Goal: Information Seeking & Learning: Learn about a topic

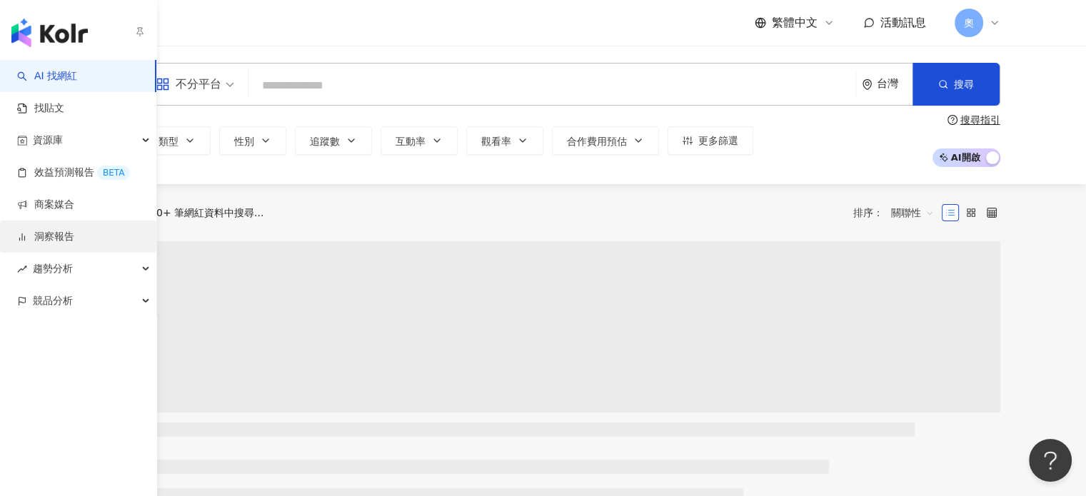
click at [69, 244] on link "洞察報告" at bounding box center [45, 237] width 57 height 14
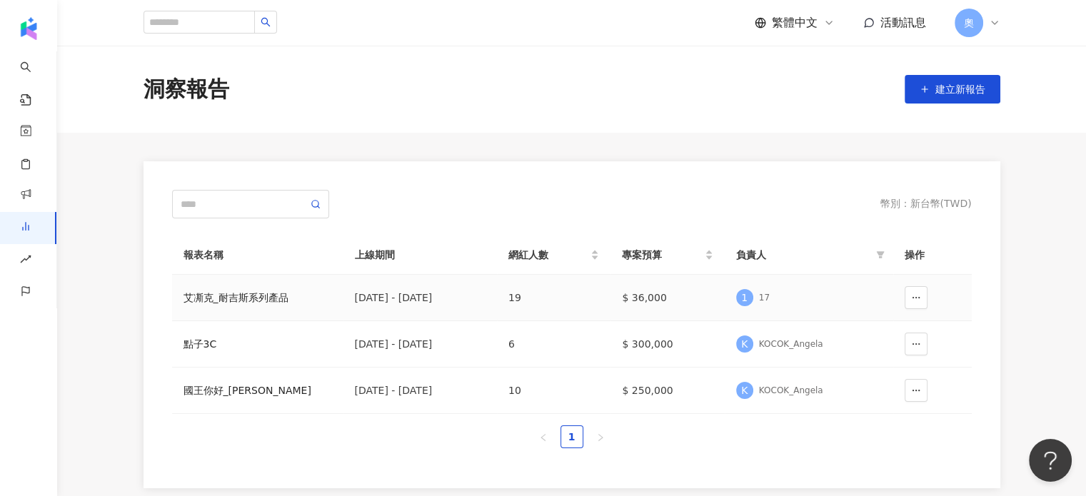
click at [266, 300] on div "艾凘克_耐吉斯系列產品" at bounding box center [258, 298] width 149 height 16
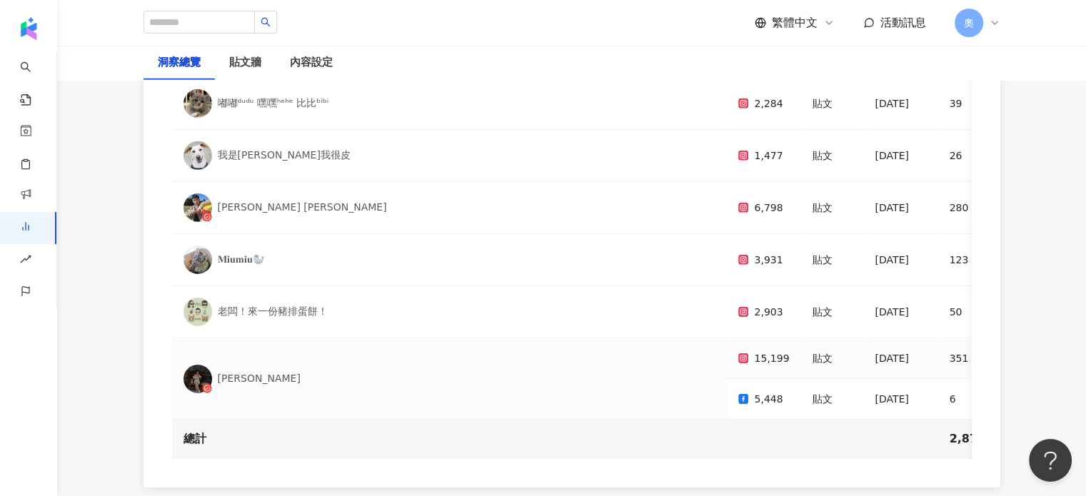
scroll to position [4626, 0]
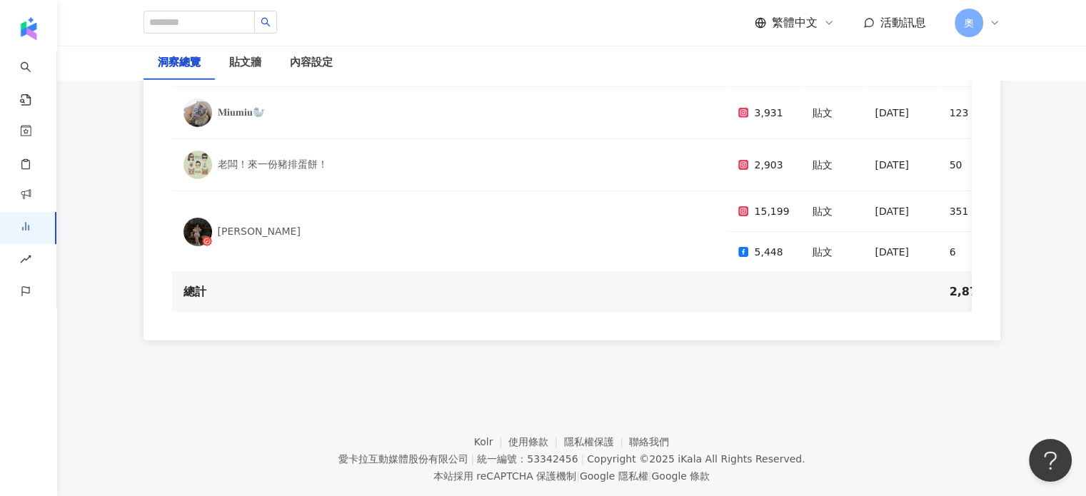
drag, startPoint x: 536, startPoint y: 282, endPoint x: 655, endPoint y: 278, distance: 119.3
click at [655, 279] on div "網紅名稱 追蹤數 合作內容 上線日期 按讚數 留言數 分享數 互動數 互動率 觀看數 觀看率 觸及數 觸及率 連結點擊數 連結點擊率 正面留言數 負面留言數 …" at bounding box center [572, 112] width 857 height 457
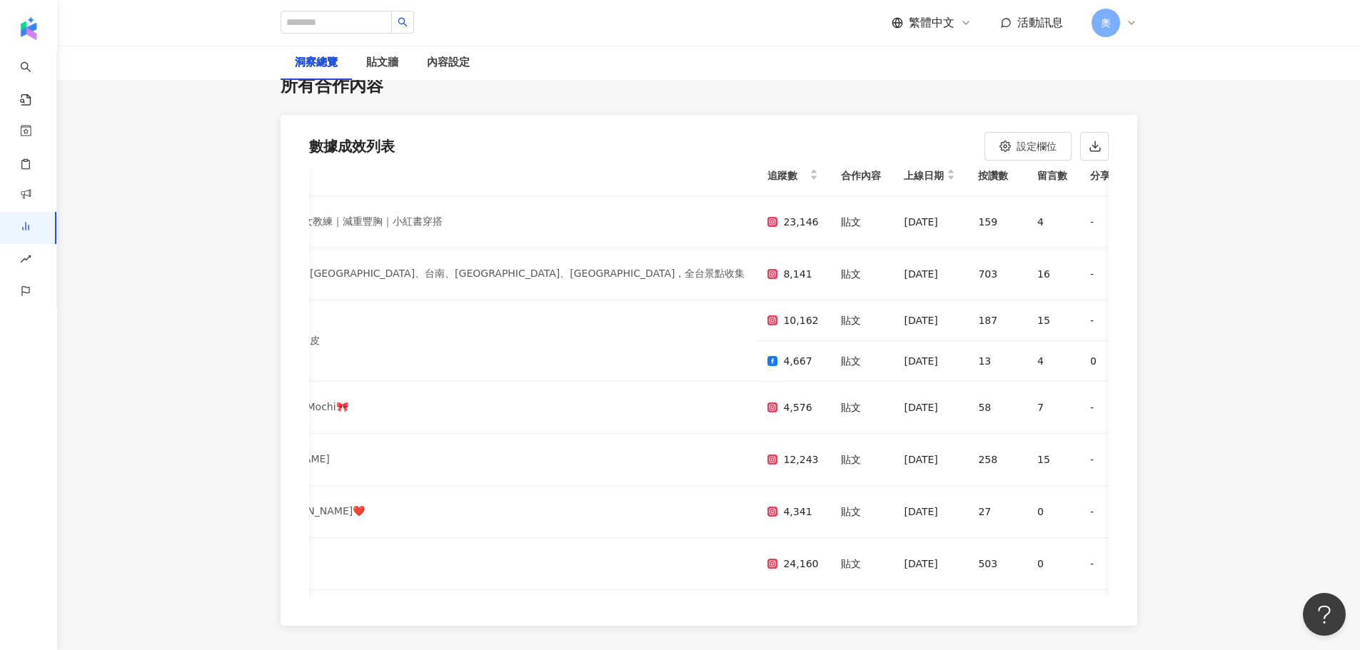
scroll to position [14, 0]
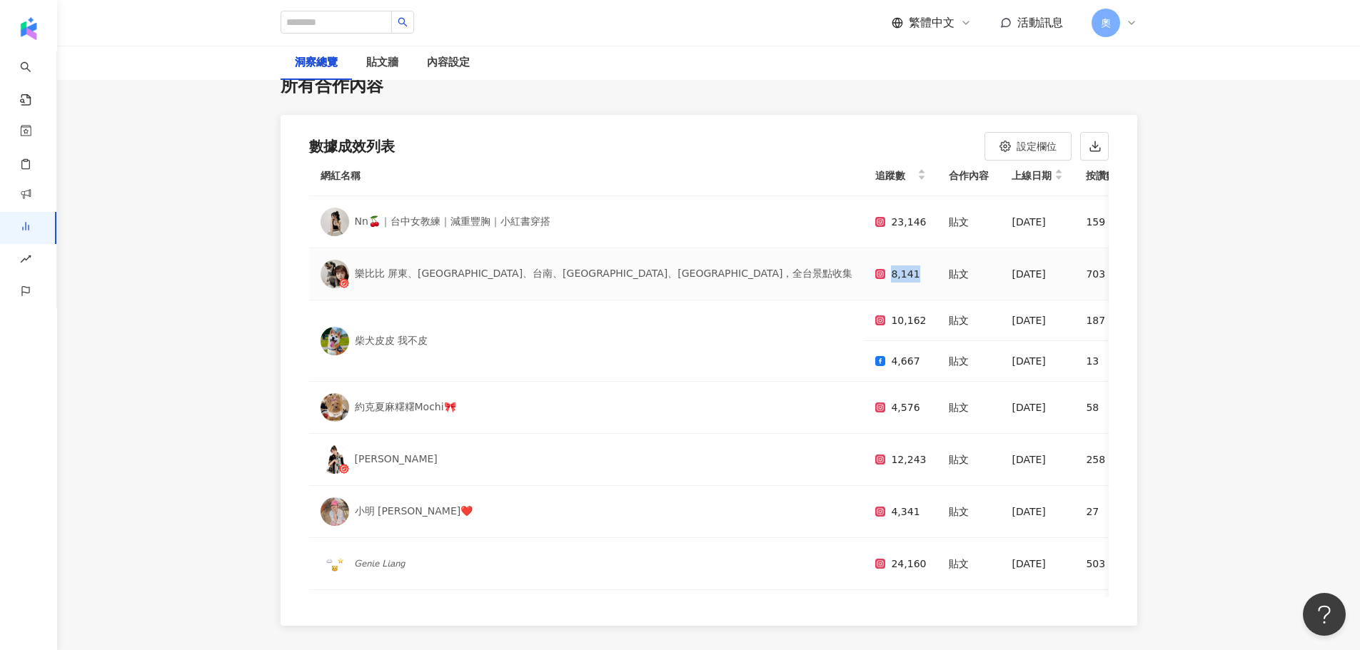
click at [875, 266] on div "8,141" at bounding box center [900, 274] width 51 height 17
copy div "8,141"
click at [937, 251] on td "貼文" at bounding box center [968, 274] width 63 height 52
click at [875, 266] on div "8,141" at bounding box center [900, 274] width 51 height 17
drag, startPoint x: 650, startPoint y: 246, endPoint x: 659, endPoint y: 246, distance: 8.6
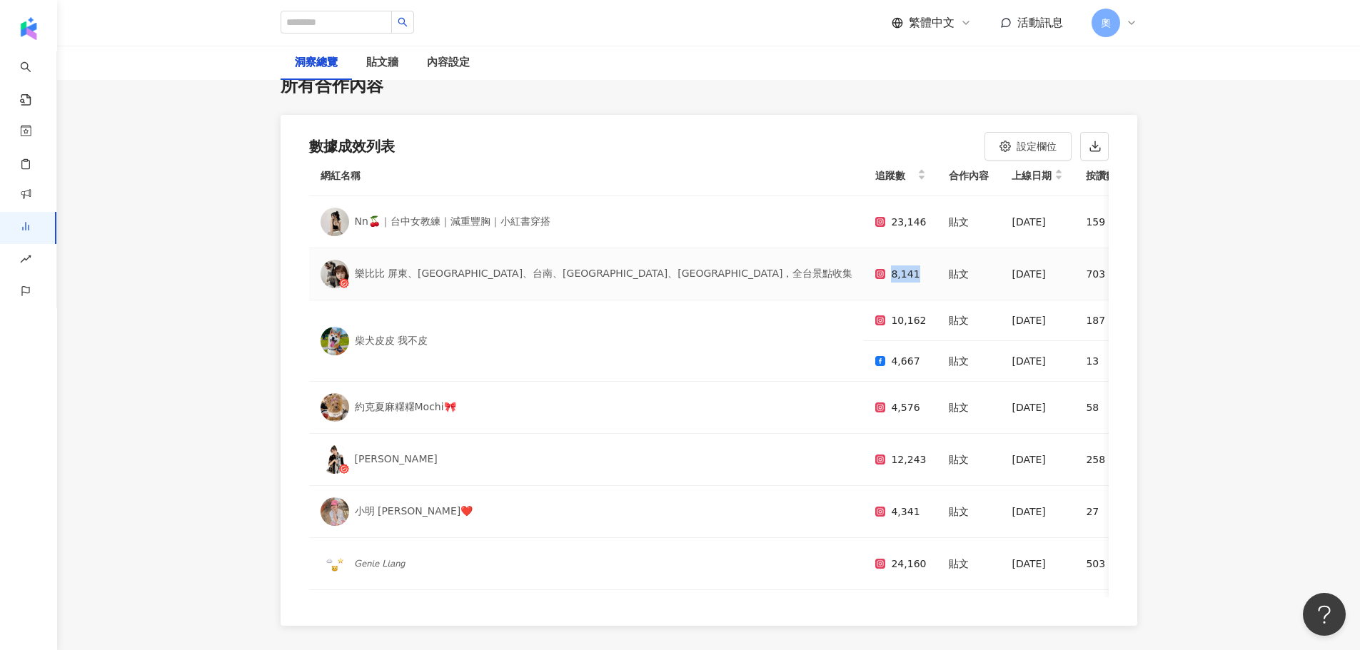
click at [875, 266] on div "8,141" at bounding box center [900, 274] width 51 height 17
copy div "8,141"
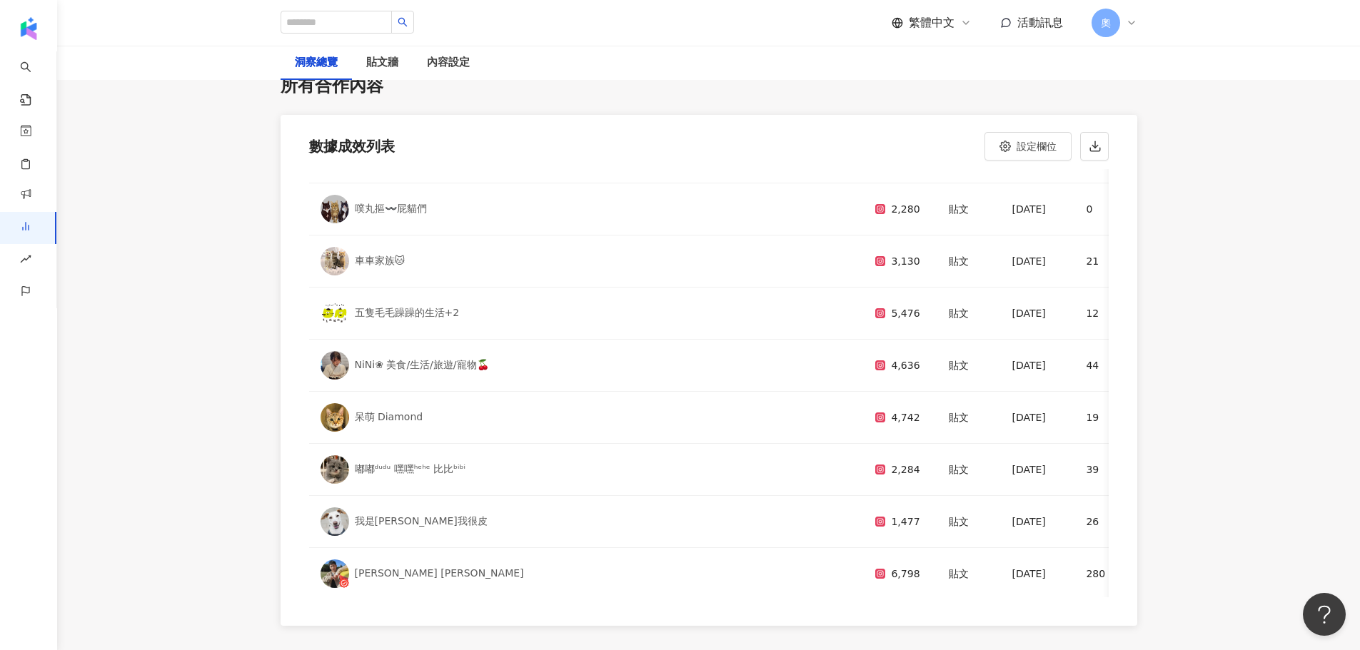
scroll to position [442, 0]
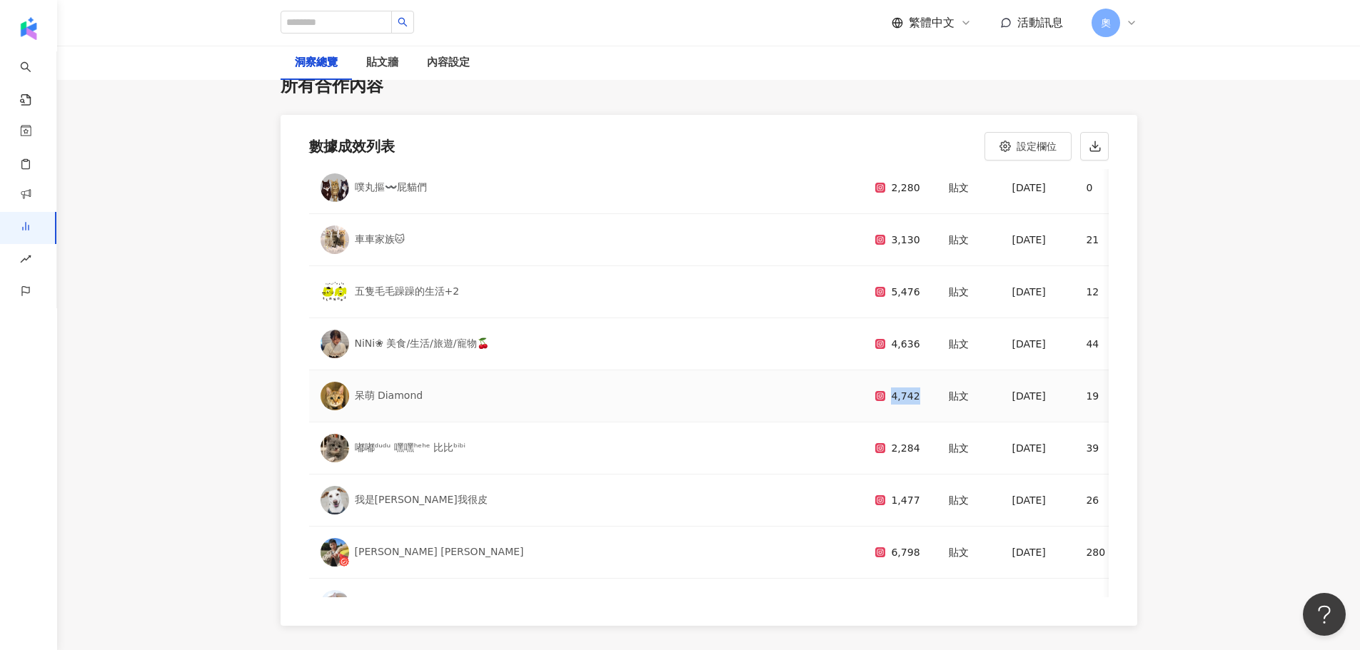
click at [875, 388] on div "4,742" at bounding box center [900, 396] width 51 height 17
copy div "4,742"
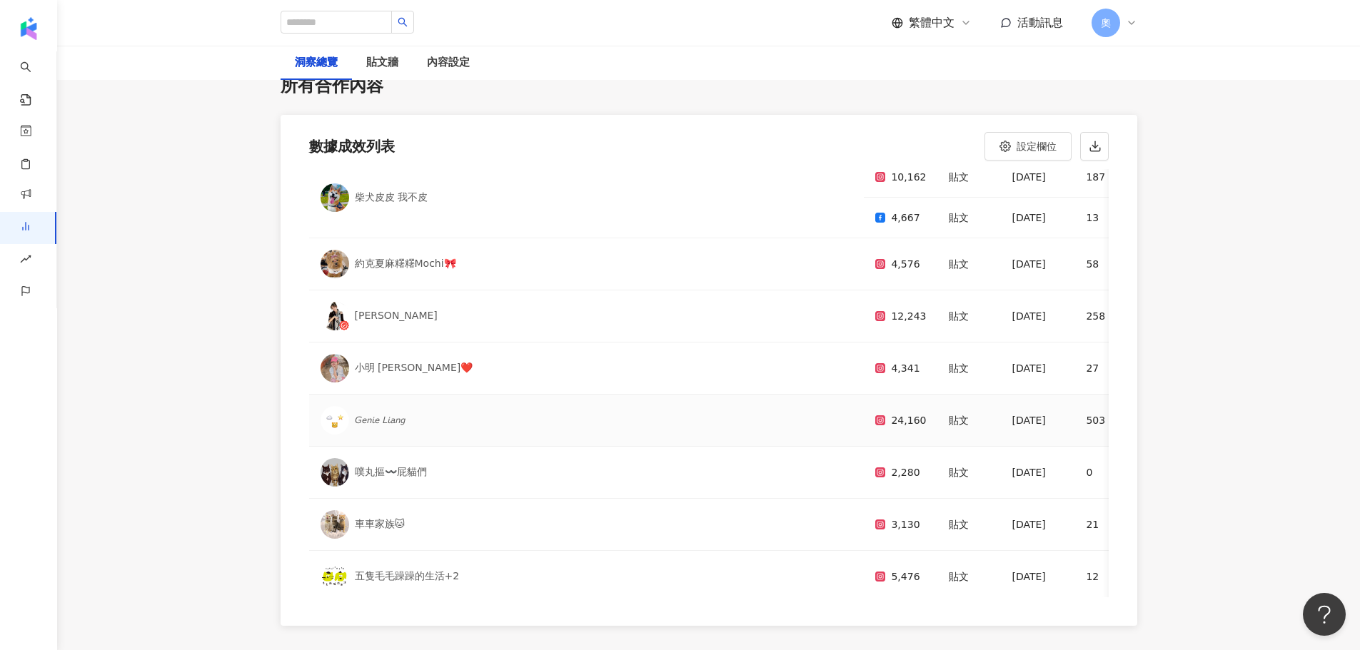
scroll to position [156, 0]
click at [355, 362] on div "小明 [PERSON_NAME]❤️" at bounding box center [414, 369] width 119 height 14
drag, startPoint x: 666, startPoint y: 339, endPoint x: 658, endPoint y: 339, distance: 7.9
click at [864, 343] on td "4,341" at bounding box center [901, 369] width 74 height 52
copy div "4,341"
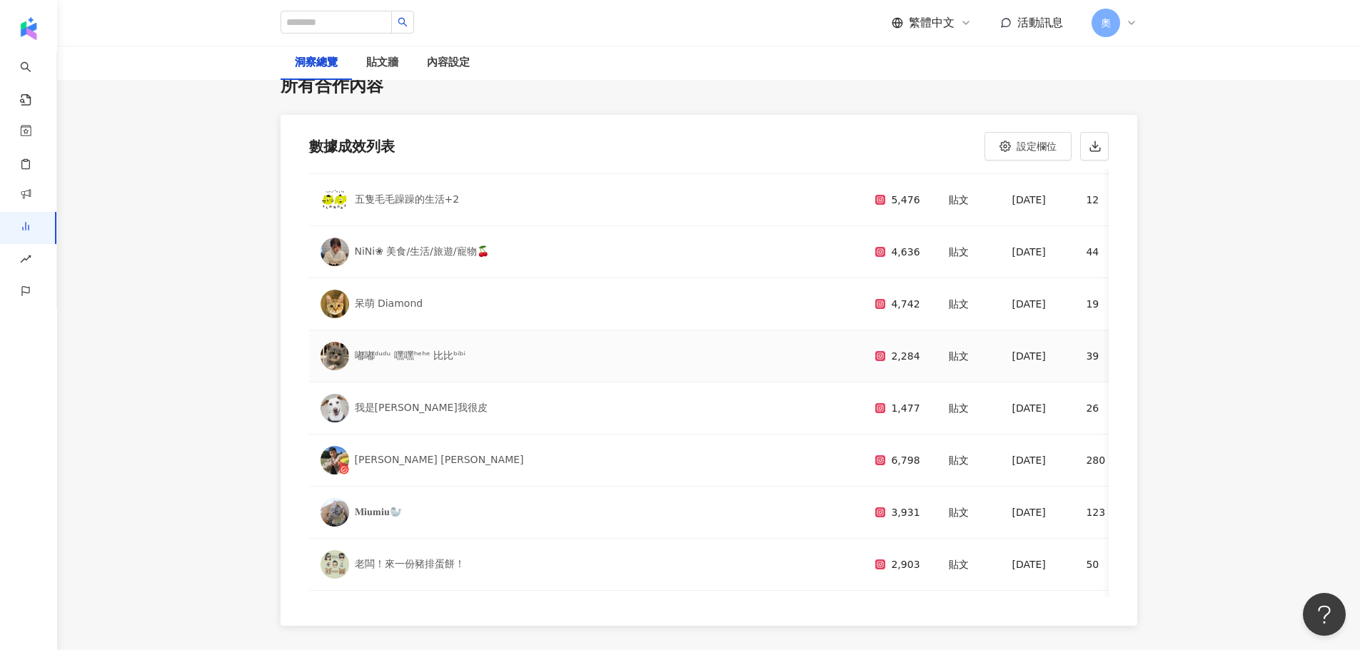
scroll to position [659, 0]
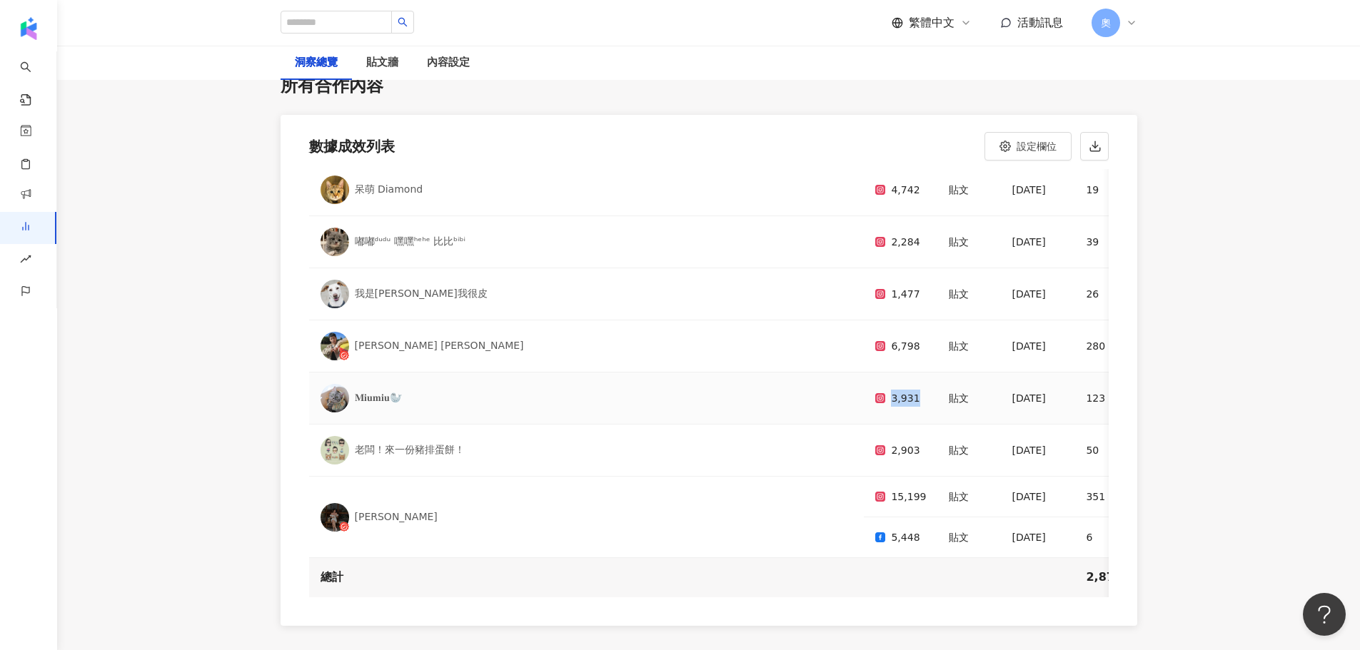
drag, startPoint x: 635, startPoint y: 360, endPoint x: 658, endPoint y: 361, distance: 23.6
click at [875, 390] on div "3,931" at bounding box center [900, 398] width 51 height 17
copy div "3,931"
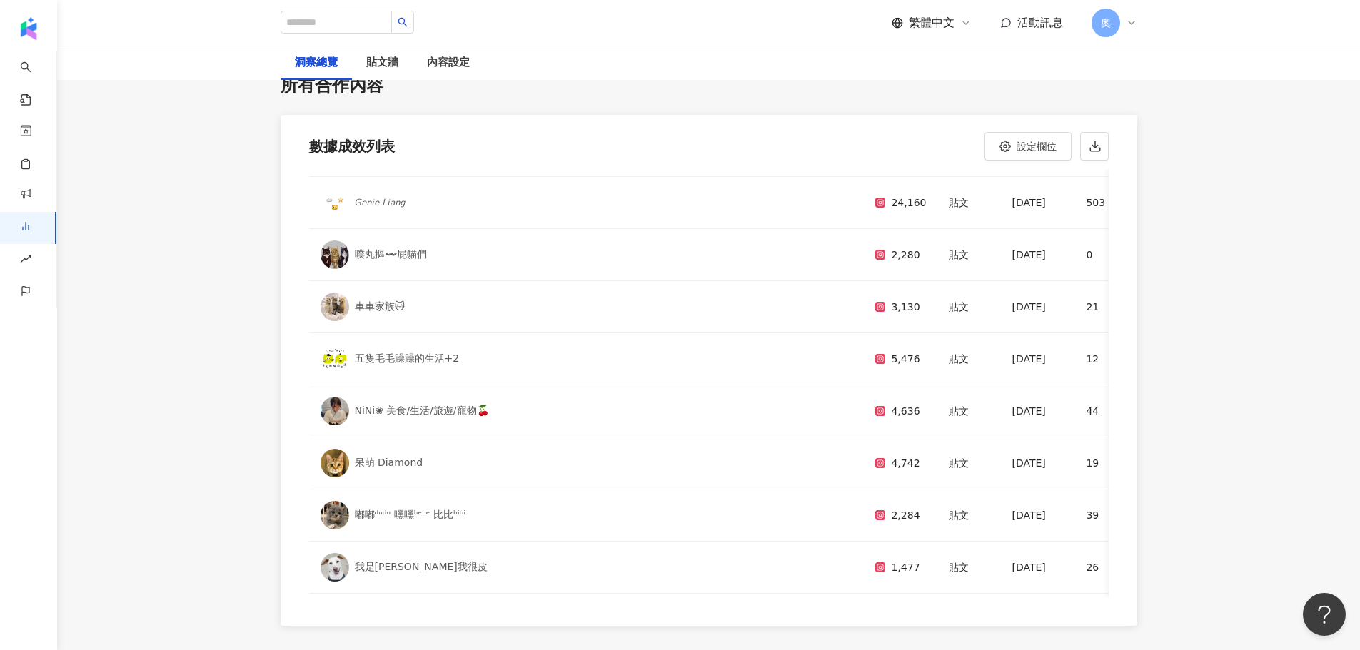
scroll to position [374, 0]
drag, startPoint x: 635, startPoint y: 280, endPoint x: 660, endPoint y: 281, distance: 24.3
click at [875, 299] on div "3,130" at bounding box center [900, 307] width 51 height 17
copy div "3,130"
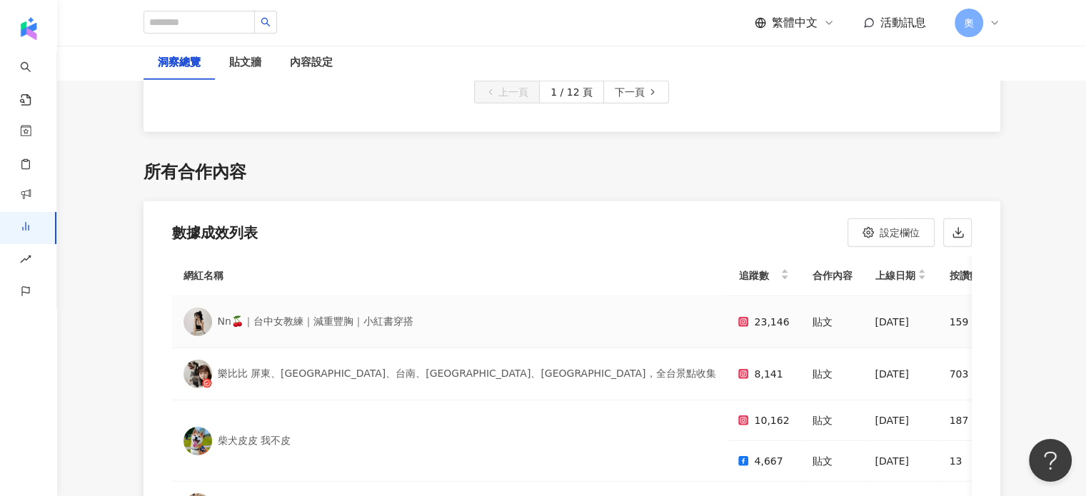
scroll to position [4340, 0]
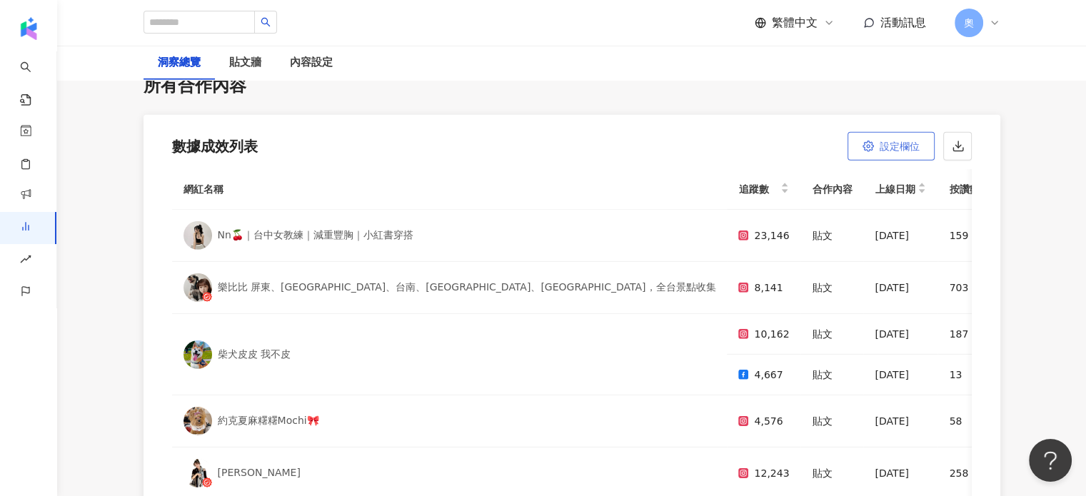
click at [894, 141] on span "設定欄位" at bounding box center [900, 146] width 40 height 11
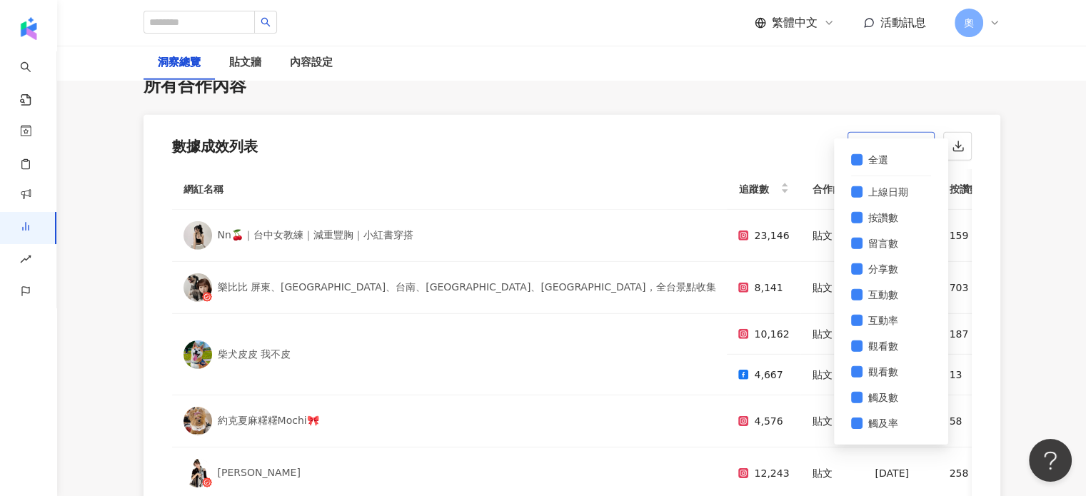
click at [894, 141] on span "設定欄位" at bounding box center [900, 146] width 40 height 11
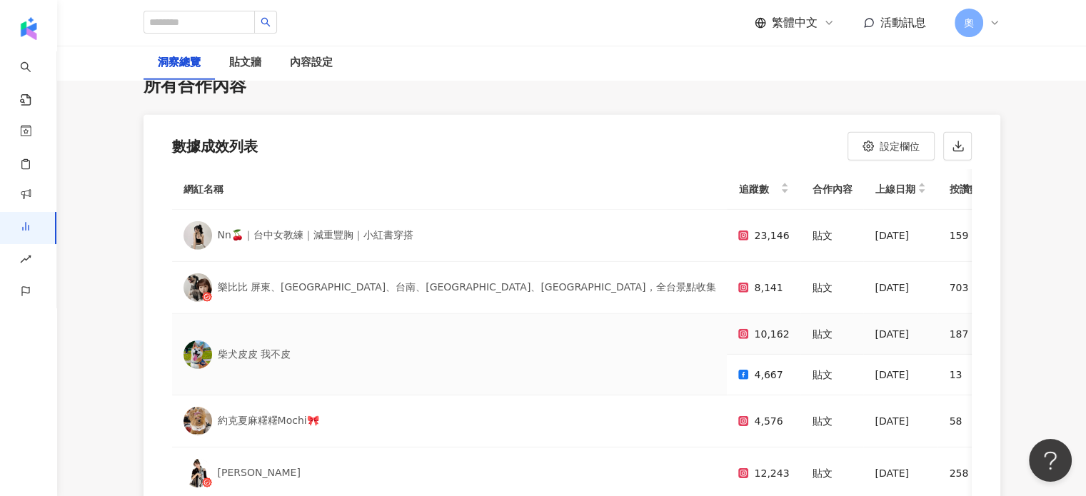
click at [875, 326] on div "[DATE]" at bounding box center [900, 334] width 51 height 17
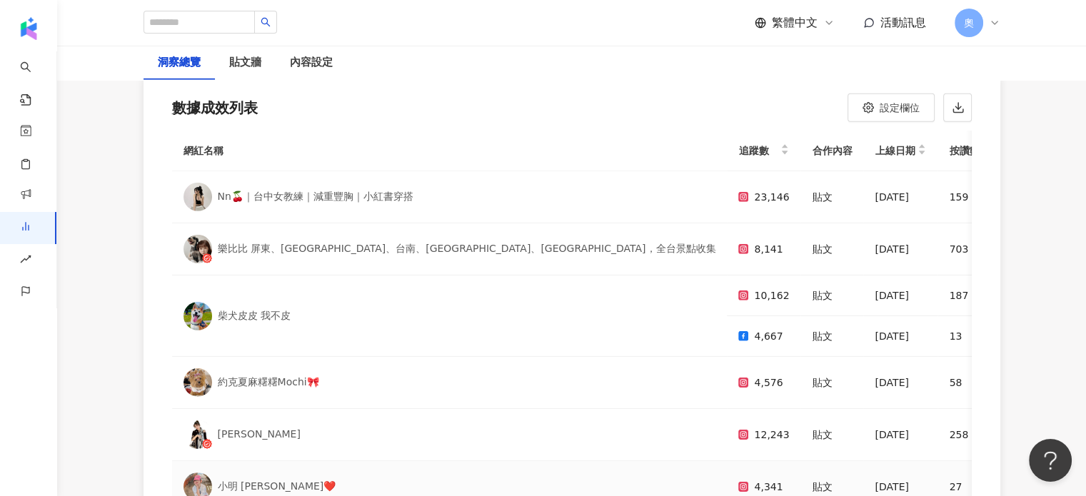
scroll to position [4269, 0]
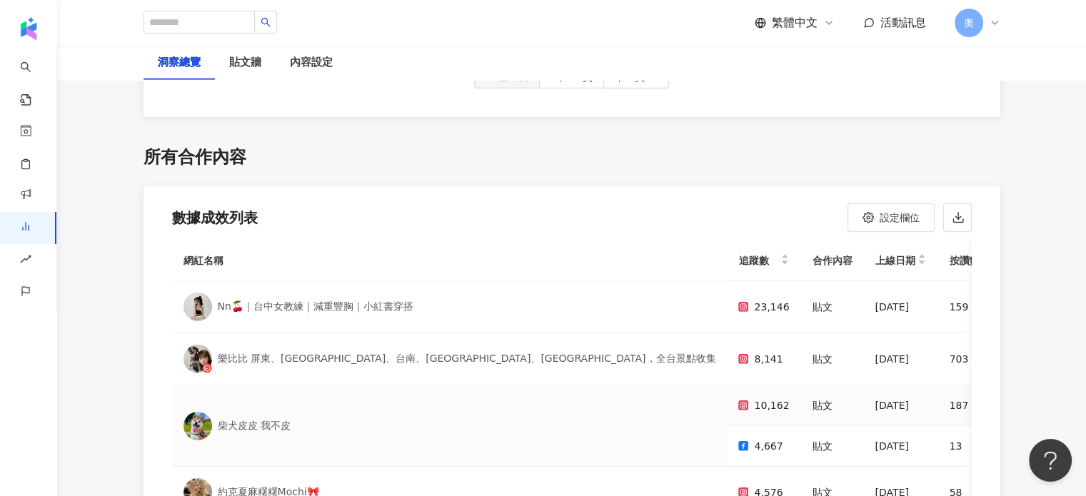
click at [738, 438] on div "4,667" at bounding box center [763, 446] width 51 height 17
drag, startPoint x: 783, startPoint y: 427, endPoint x: 627, endPoint y: 488, distance: 167.3
click at [783, 427] on tr "4,667 貼文 [DATE] 13 4 0 17 0.36% - - - - - - 2 0" at bounding box center [949, 446] width 1555 height 41
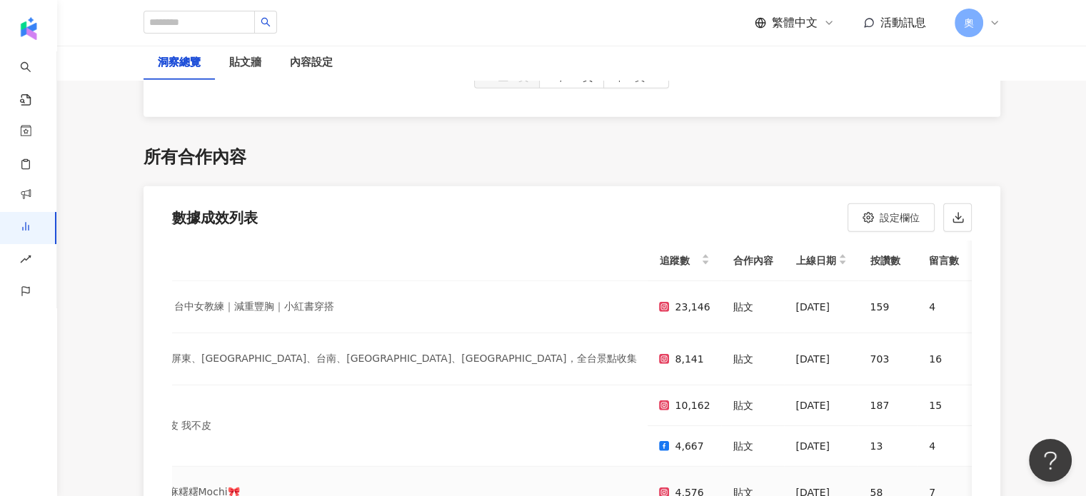
scroll to position [0, 0]
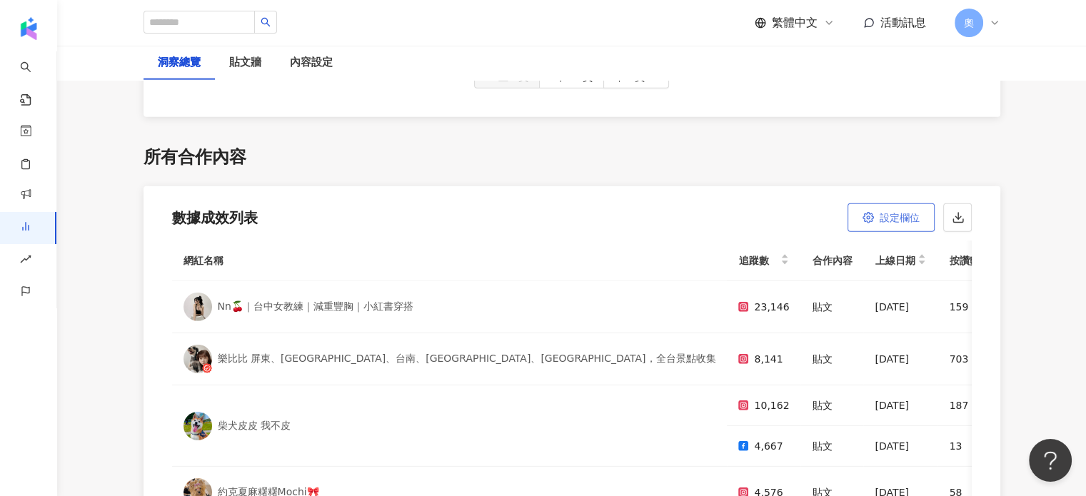
click at [899, 212] on span "設定欄位" at bounding box center [900, 217] width 40 height 11
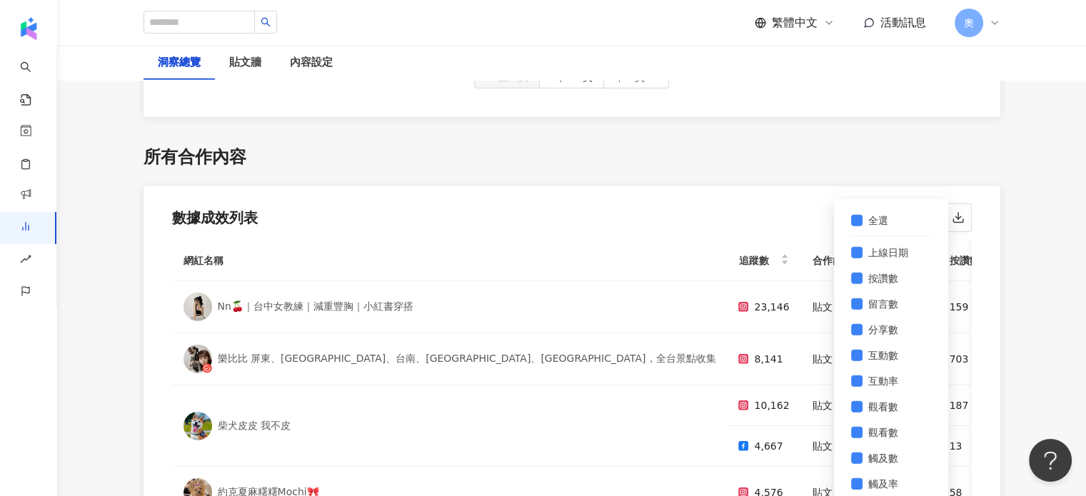
click at [899, 212] on span "設定欄位" at bounding box center [900, 217] width 40 height 11
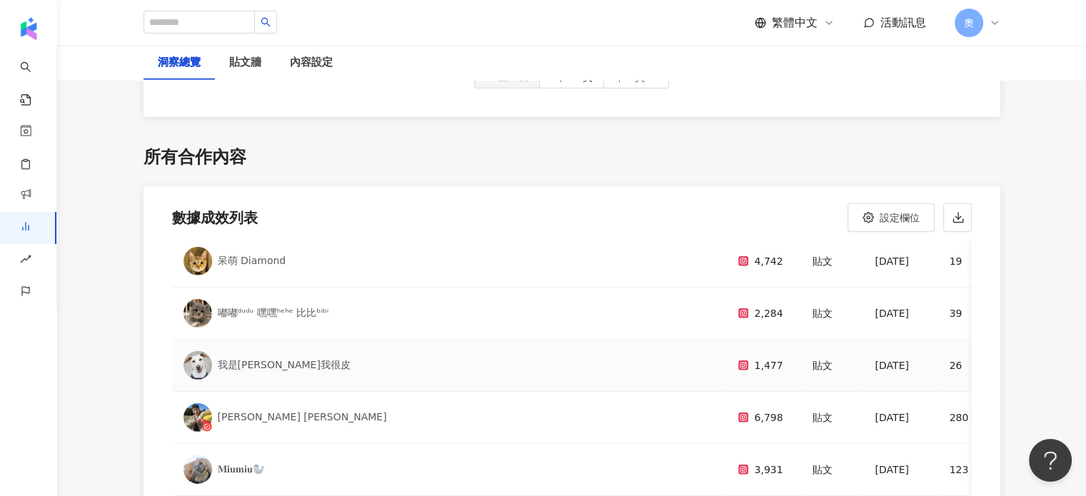
scroll to position [4555, 0]
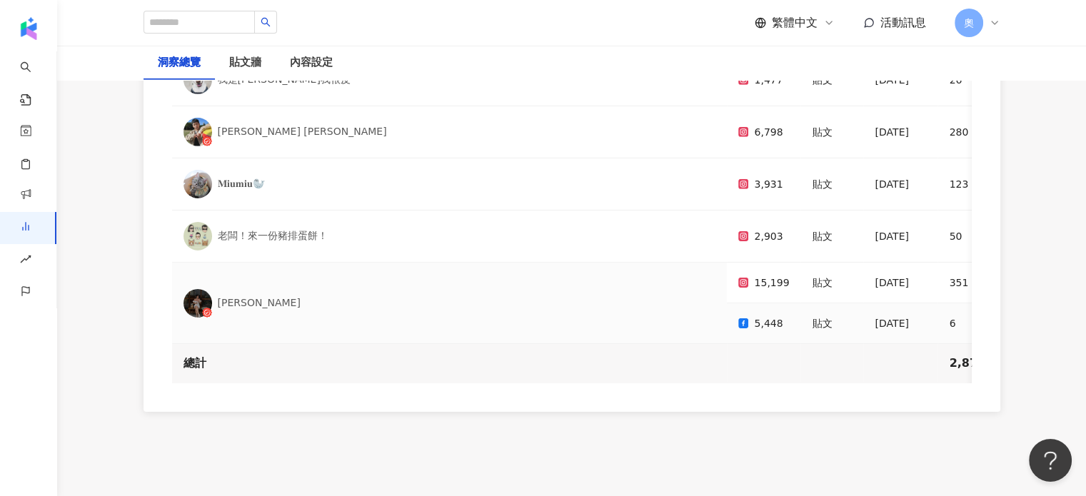
click at [727, 303] on td "5,448" at bounding box center [764, 323] width 74 height 41
click at [738, 315] on div "5,448" at bounding box center [763, 323] width 51 height 17
click at [727, 303] on td "5,448" at bounding box center [764, 323] width 74 height 41
click at [738, 274] on div "15,199" at bounding box center [763, 282] width 51 height 17
click at [875, 274] on div "[DATE]" at bounding box center [900, 282] width 51 height 17
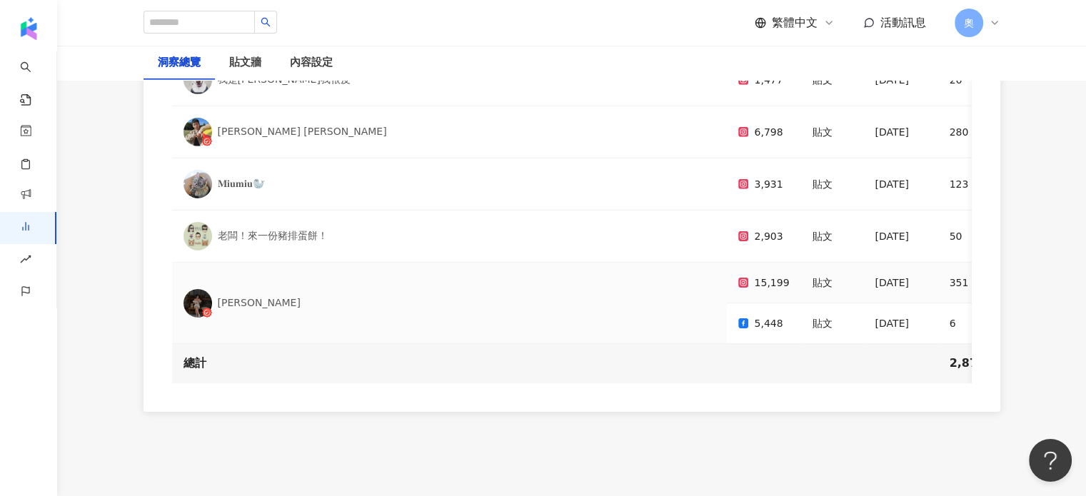
drag, startPoint x: 677, startPoint y: 239, endPoint x: 715, endPoint y: 237, distance: 37.9
click at [715, 263] on tr "alice L 15,199 貼文 [DATE] 351 7 - 358 2.36% - - - - - - 6 0" at bounding box center [949, 283] width 1555 height 41
click at [1008, 274] on div "7" at bounding box center [1023, 282] width 30 height 17
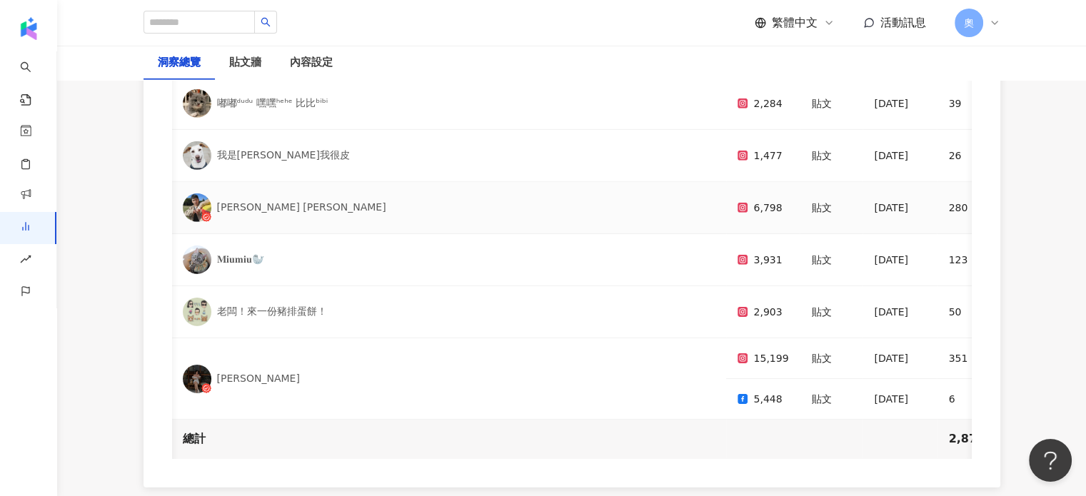
scroll to position [4483, 0]
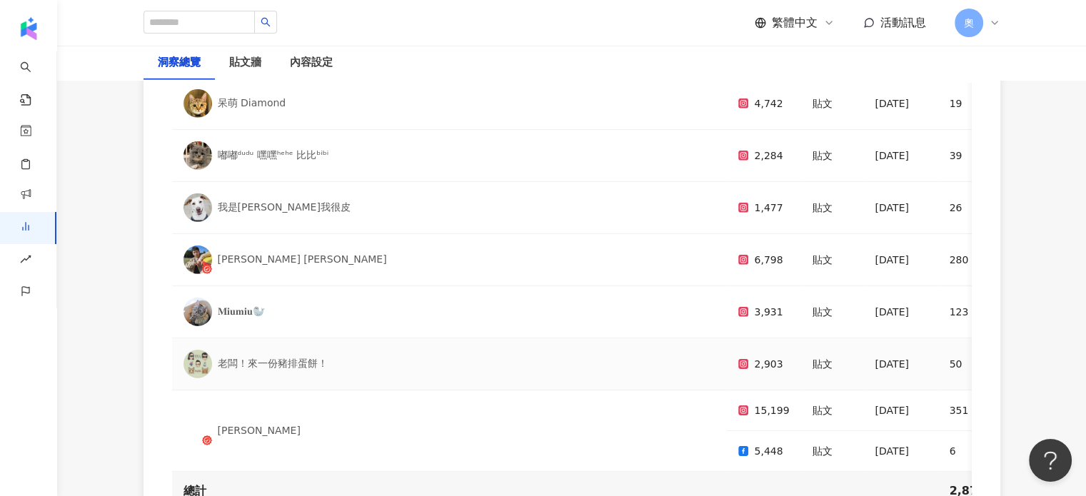
scroll to position [4498, 0]
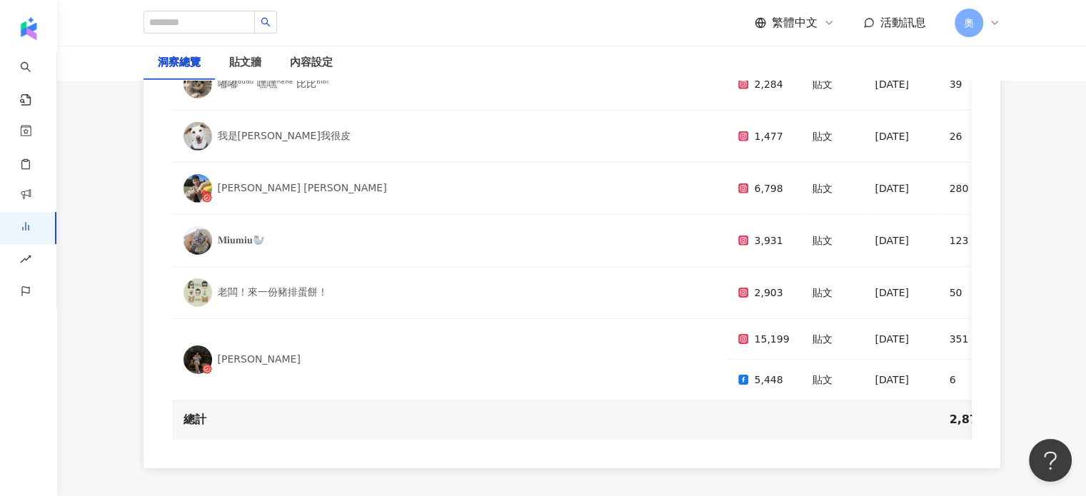
drag, startPoint x: 600, startPoint y: 411, endPoint x: 606, endPoint y: 402, distance: 10.7
click at [600, 411] on div "網紅名稱 追蹤數 合作內容 上線日期 按讚數 留言數 分享數 互動數 互動率 觀看數 觀看率 觸及數 觸及率 連結點擊數 連結點擊率 正面留言數 負面留言數 …" at bounding box center [572, 239] width 857 height 457
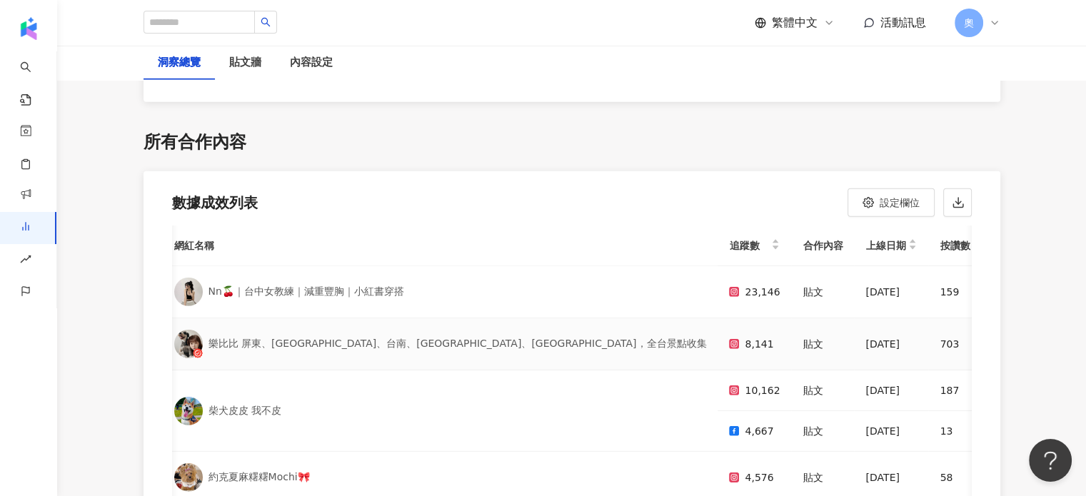
scroll to position [0, 0]
